Goal: Information Seeking & Learning: Learn about a topic

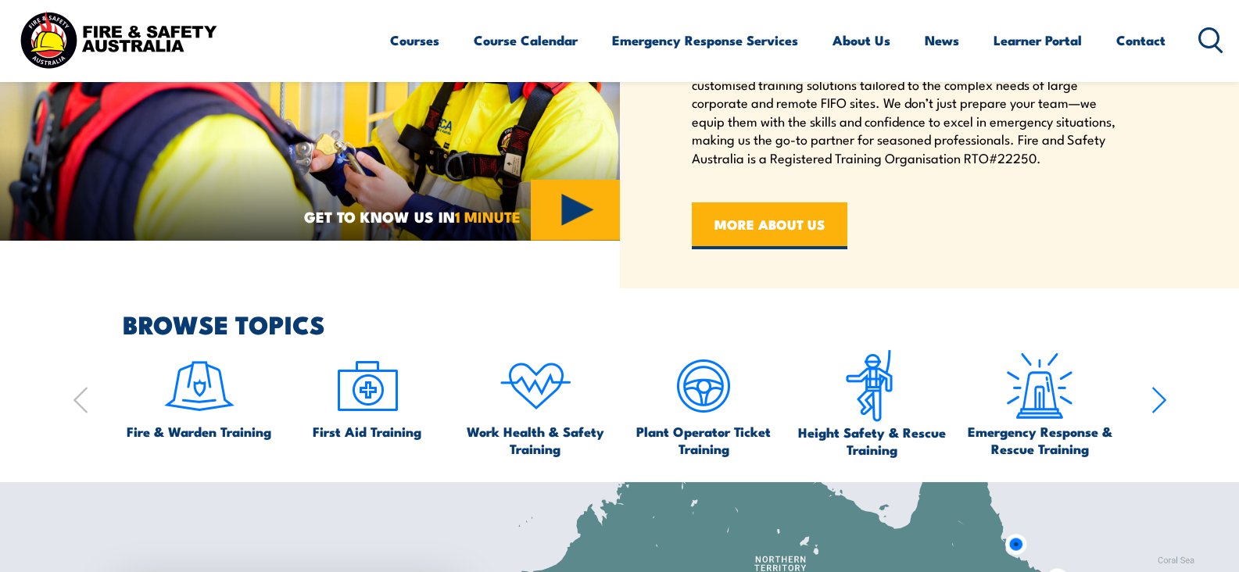
scroll to position [715, 0]
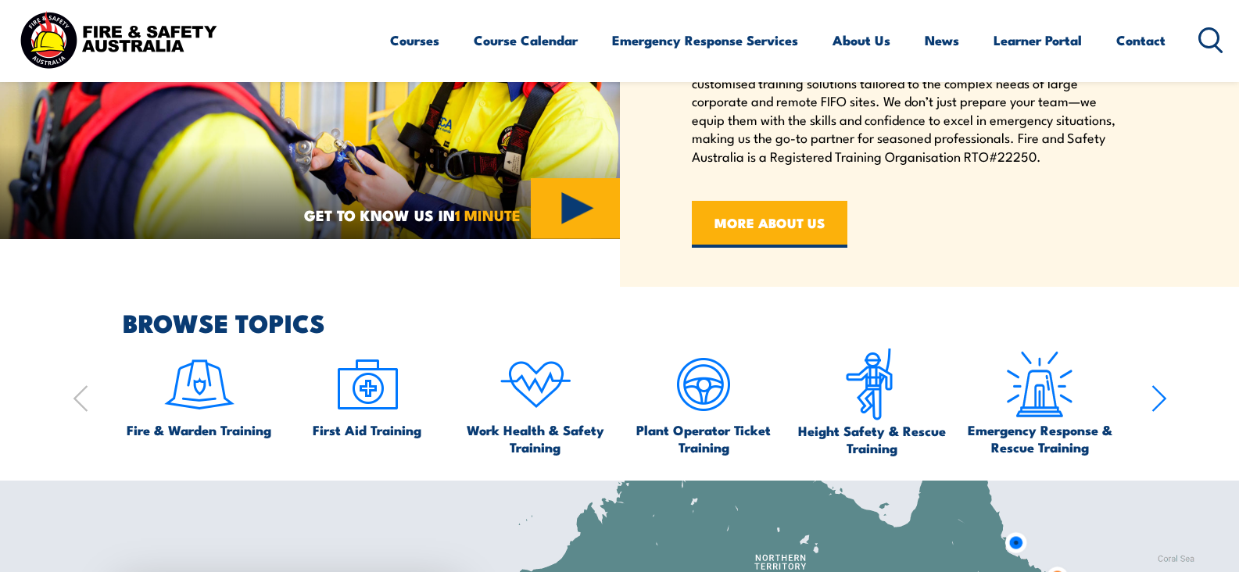
click at [1154, 398] on icon "button" at bounding box center [1159, 398] width 16 height 31
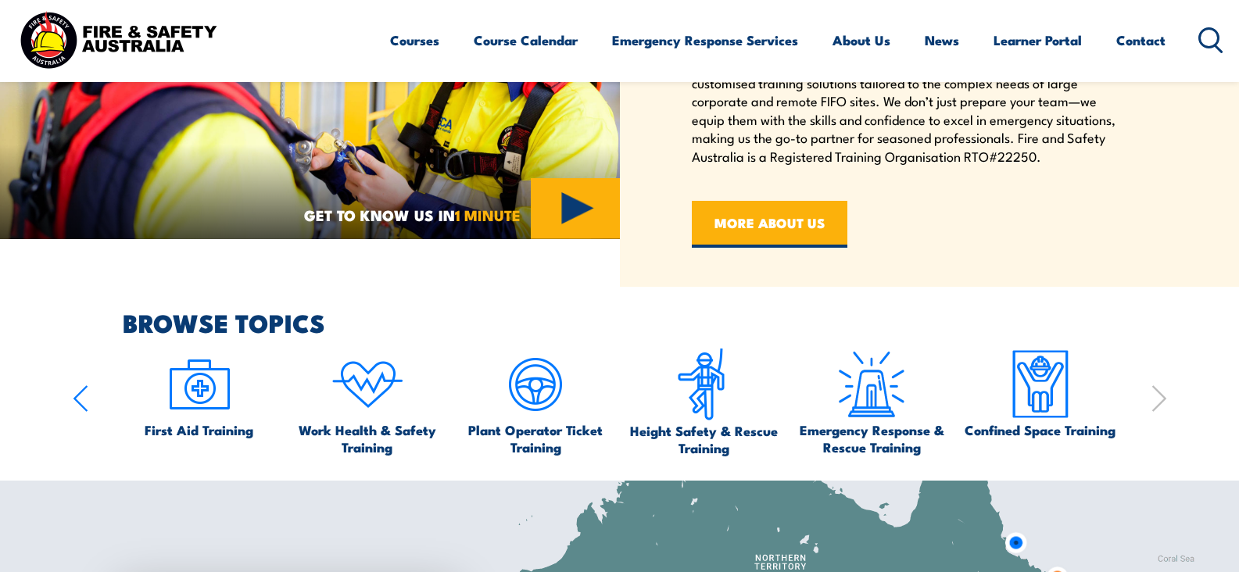
click at [1154, 398] on icon "button" at bounding box center [1159, 398] width 16 height 31
click at [76, 397] on icon "button" at bounding box center [80, 398] width 13 height 25
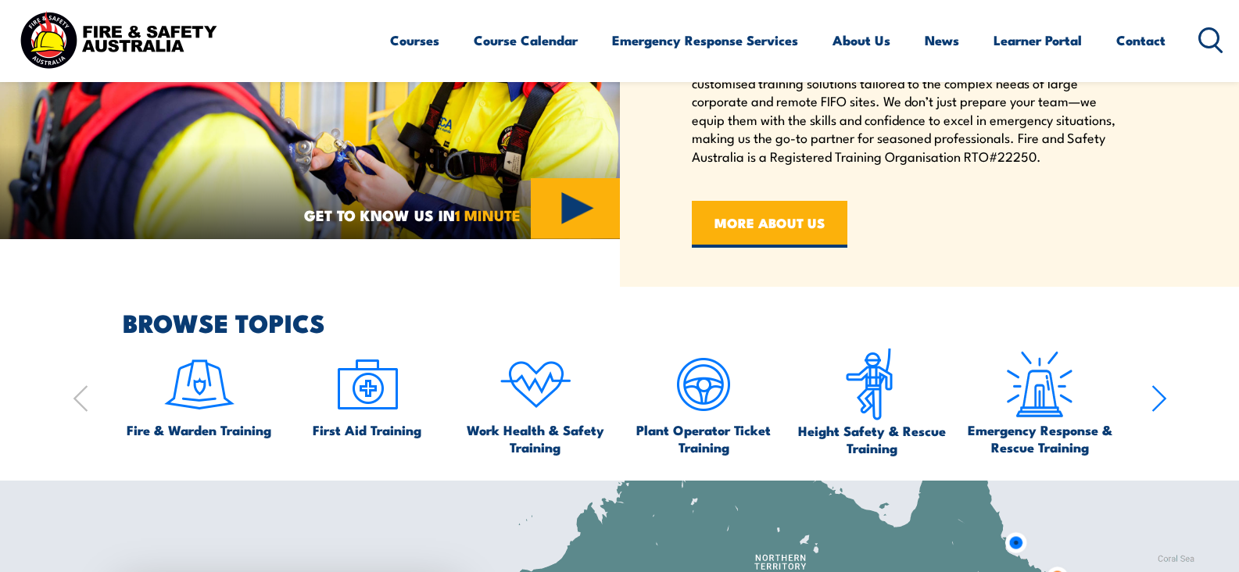
click at [76, 397] on icon "button" at bounding box center [80, 398] width 13 height 25
click at [75, 397] on icon "button" at bounding box center [80, 398] width 13 height 25
click at [192, 395] on img at bounding box center [199, 384] width 73 height 73
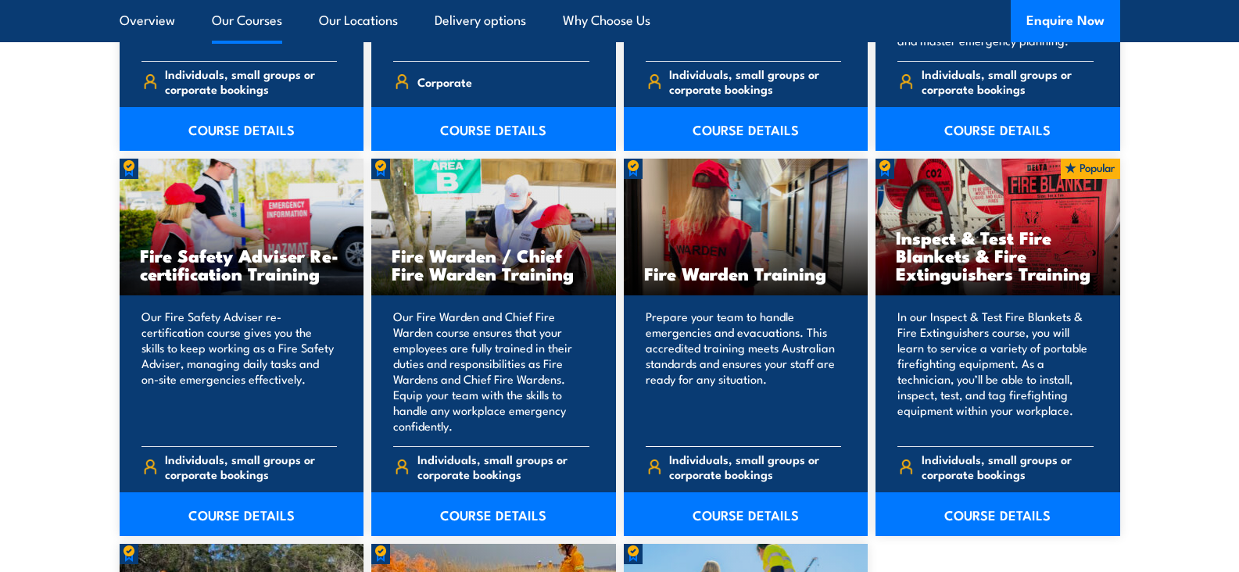
scroll to position [1991, 0]
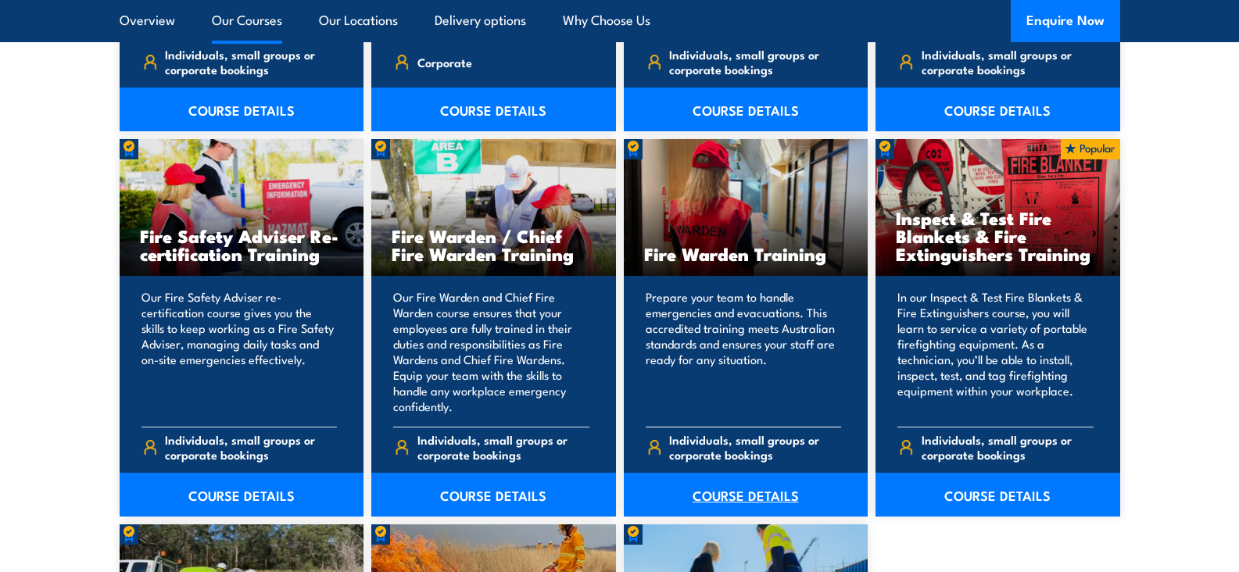
click at [742, 495] on link "COURSE DETAILS" at bounding box center [746, 495] width 245 height 44
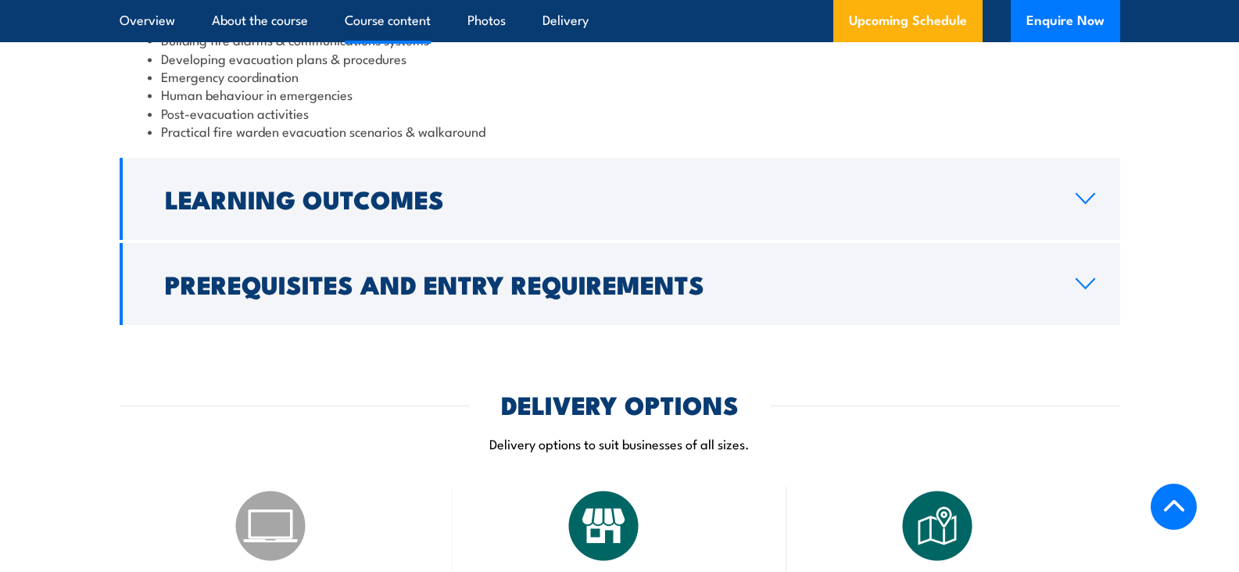
scroll to position [1918, 0]
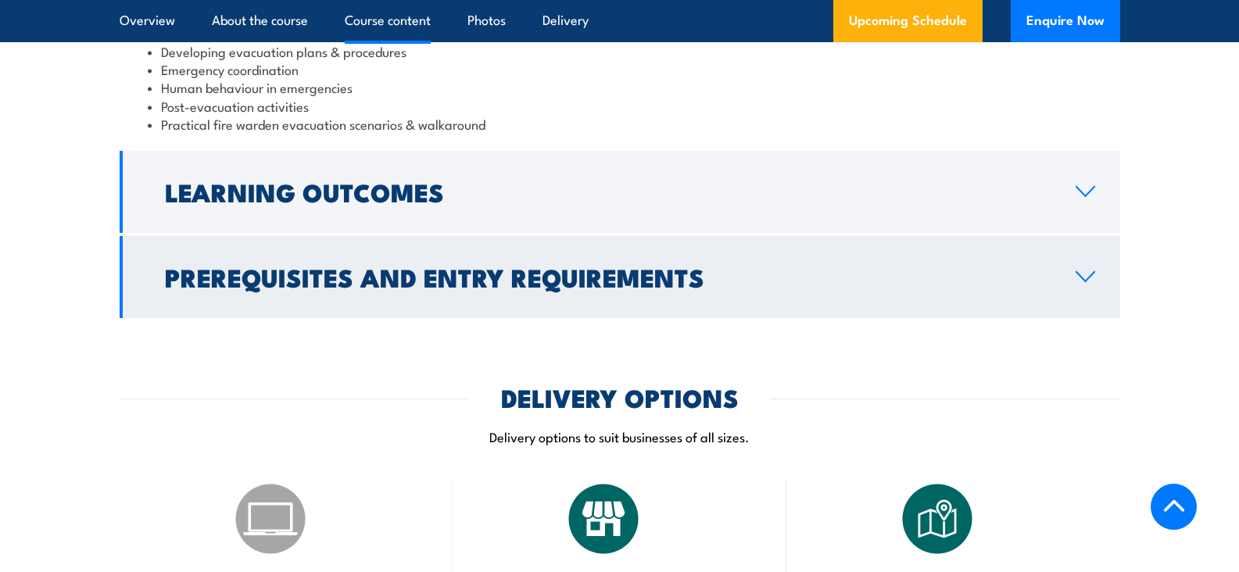
click at [613, 268] on h2 "Prerequisites and Entry Requirements" at bounding box center [607, 277] width 885 height 22
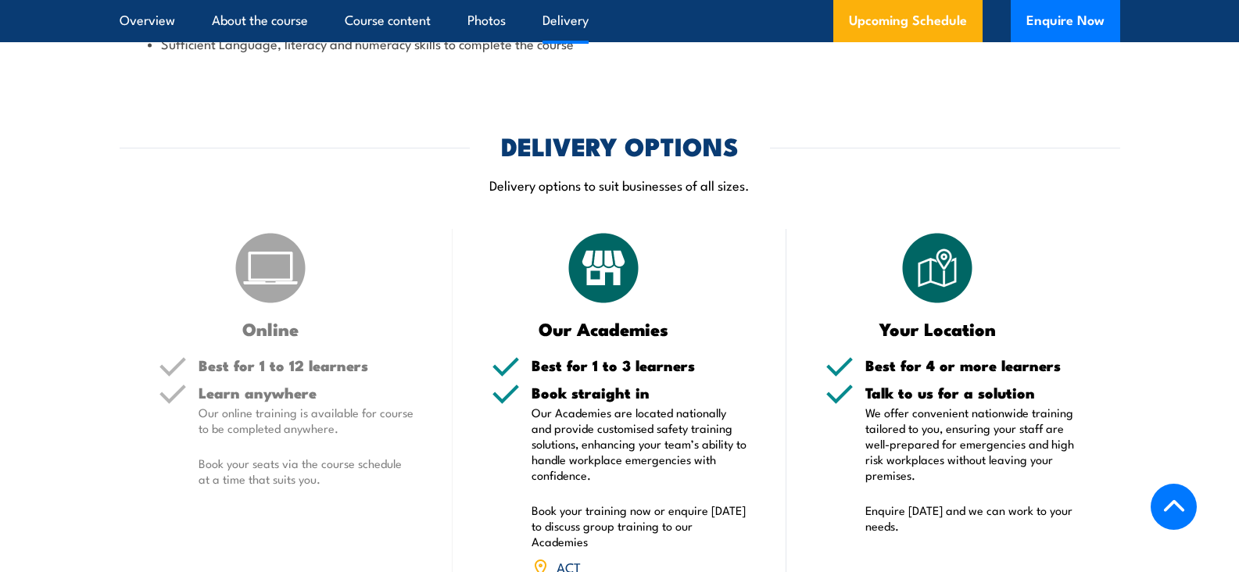
scroll to position [2021, 0]
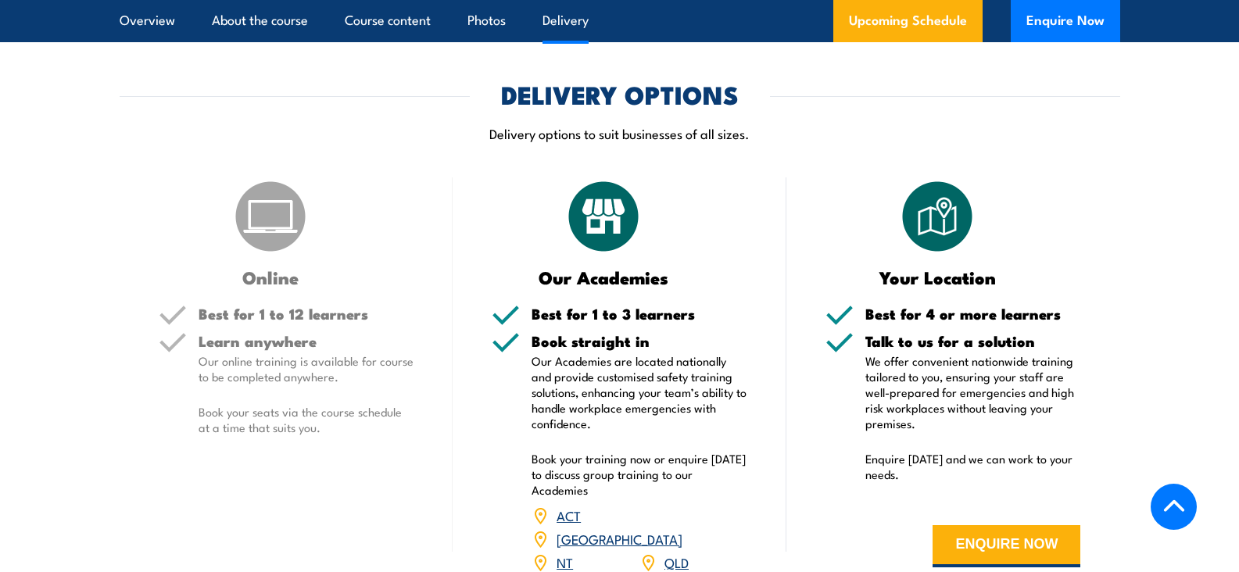
click at [257, 237] on img at bounding box center [270, 216] width 78 height 78
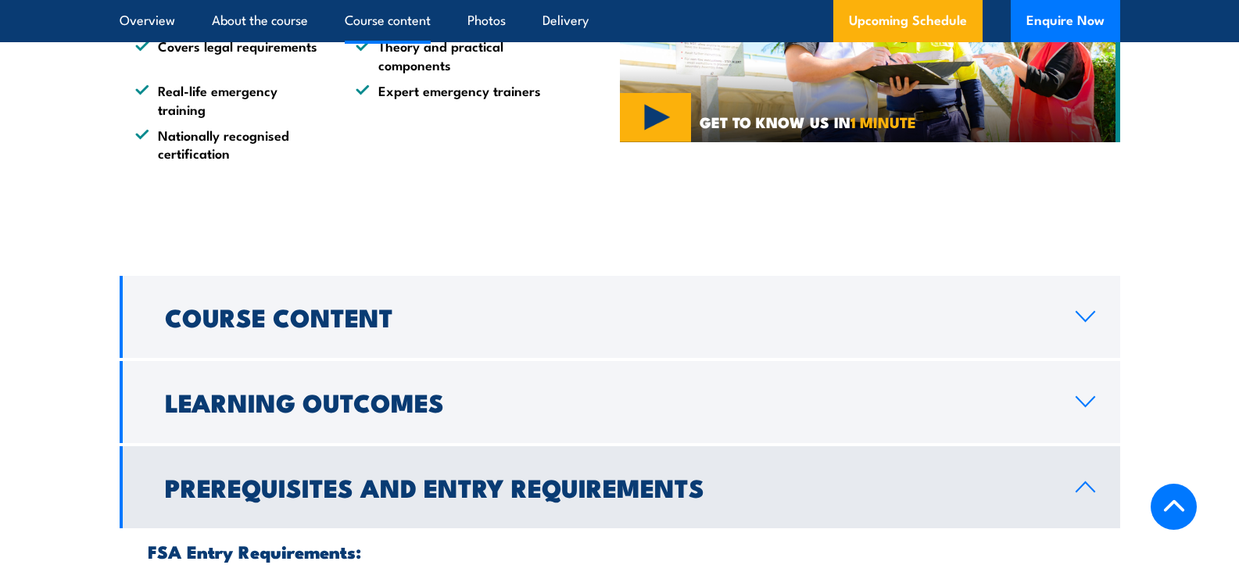
scroll to position [1471, 0]
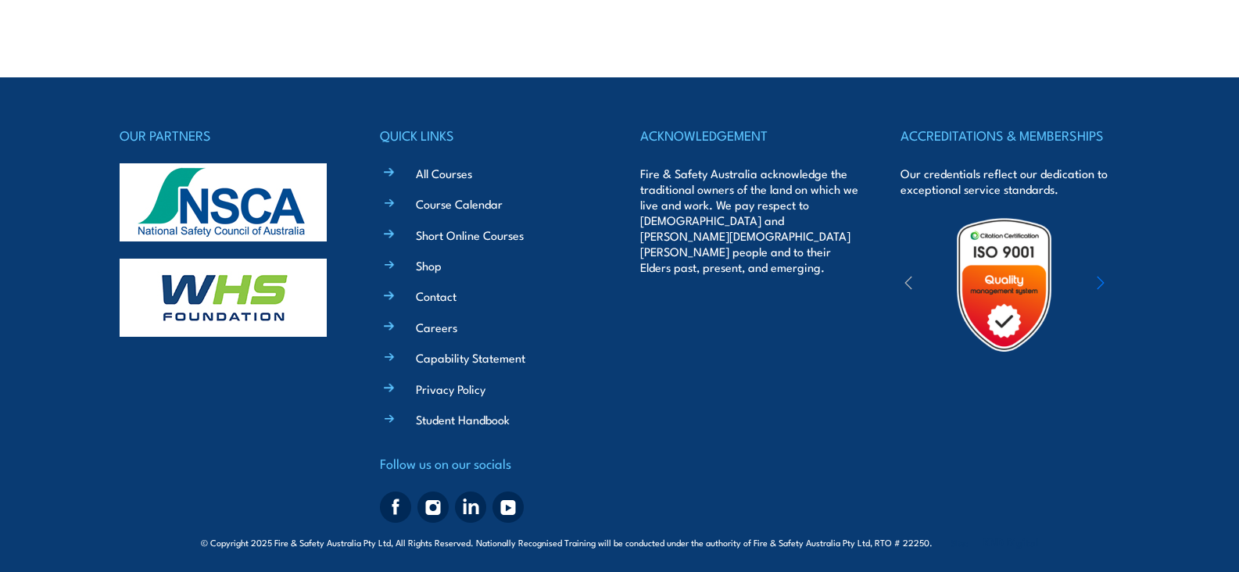
scroll to position [4275, 0]
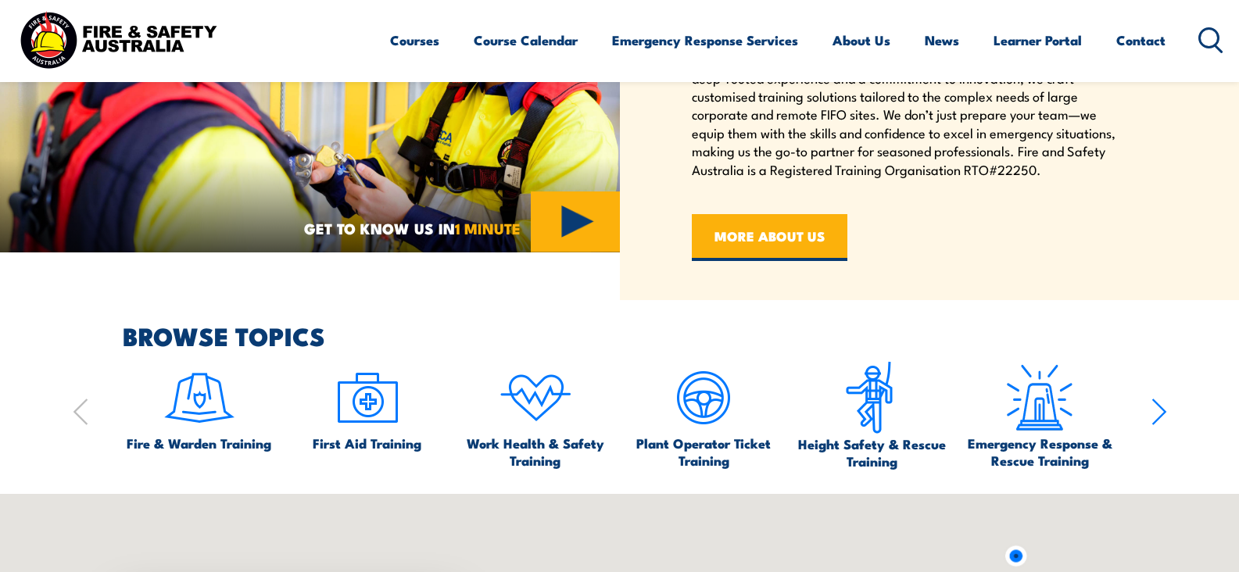
scroll to position [702, 0]
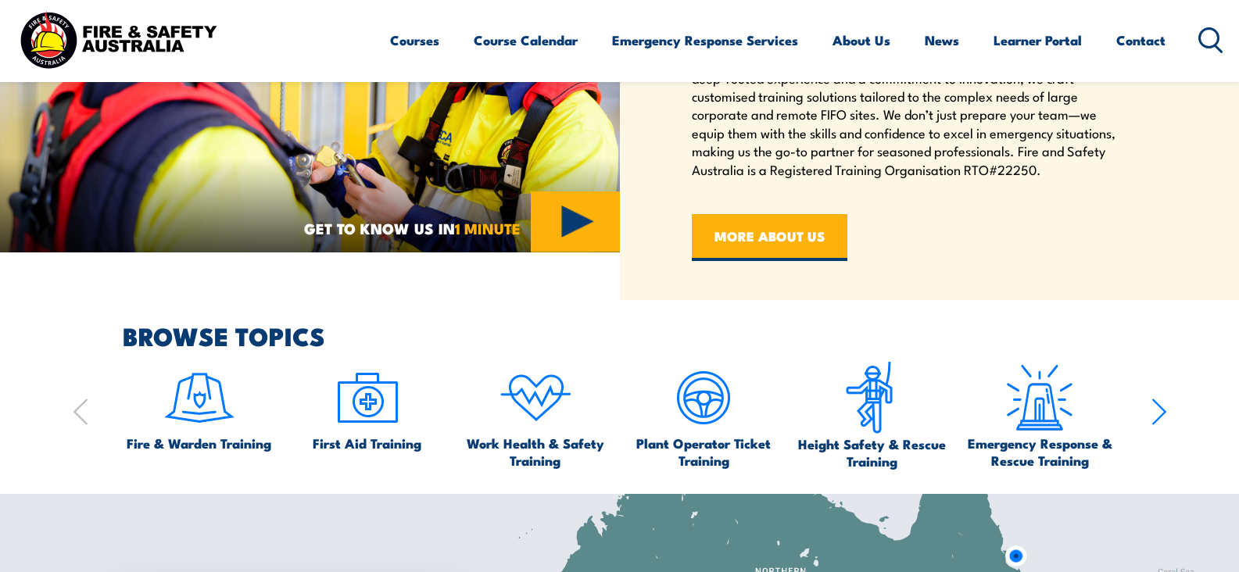
click at [78, 409] on icon "button" at bounding box center [81, 411] width 16 height 31
click at [543, 449] on span "Work Health & Safety Training" at bounding box center [535, 451] width 153 height 34
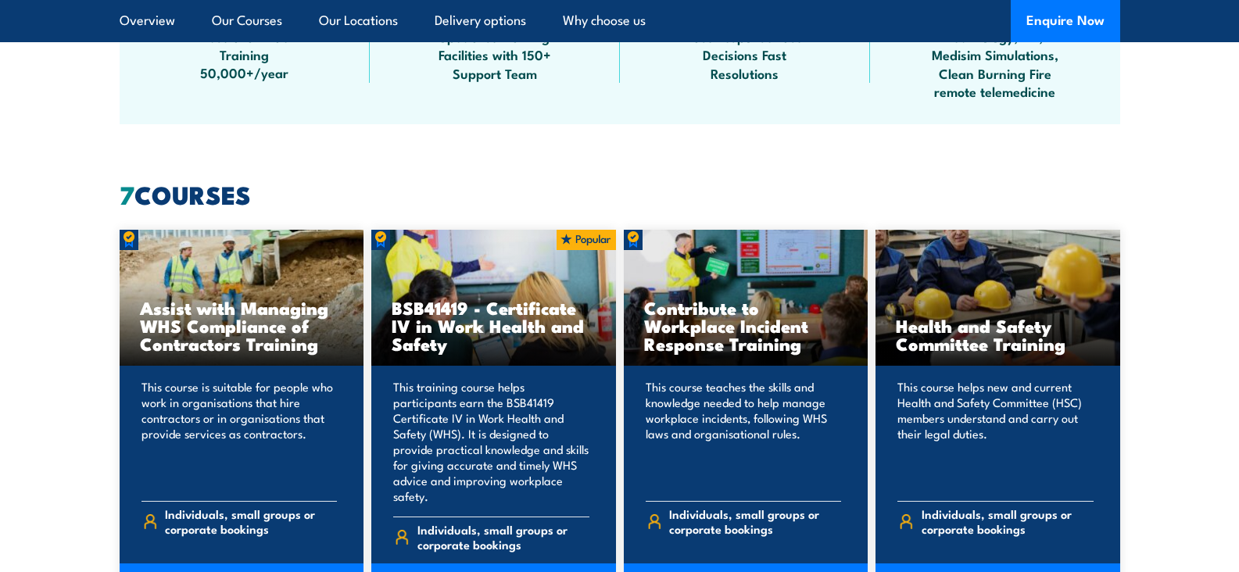
scroll to position [1192, 0]
